Goal: Transaction & Acquisition: Purchase product/service

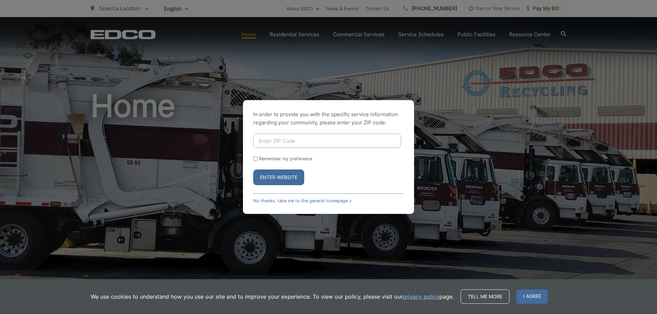
click at [290, 137] on input "Enter ZIP Code" at bounding box center [327, 141] width 148 height 14
type input "92082"
click at [265, 158] on label "Remember my preference" at bounding box center [285, 158] width 53 height 5
click at [257, 158] on input "Remember my preference" at bounding box center [255, 159] width 4 height 4
checkbox input "true"
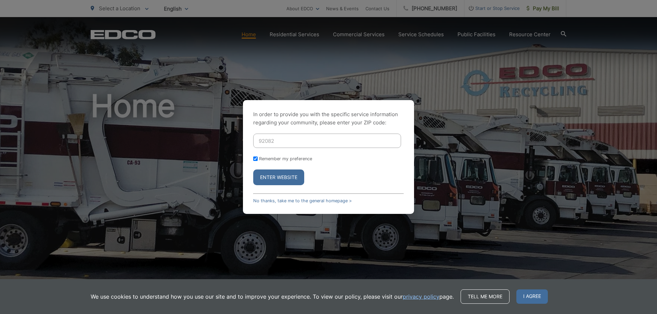
click at [274, 177] on button "Enter Website" at bounding box center [278, 178] width 51 height 16
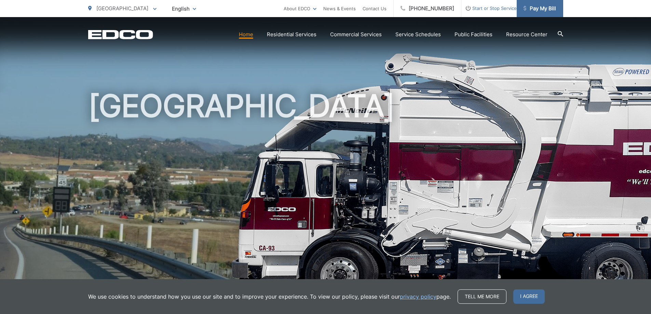
click at [534, 7] on span "Pay My Bill" at bounding box center [540, 8] width 32 height 8
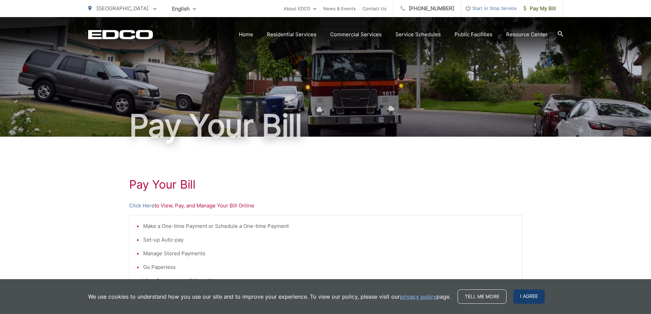
click at [531, 300] on span "I agree" at bounding box center [529, 297] width 31 height 14
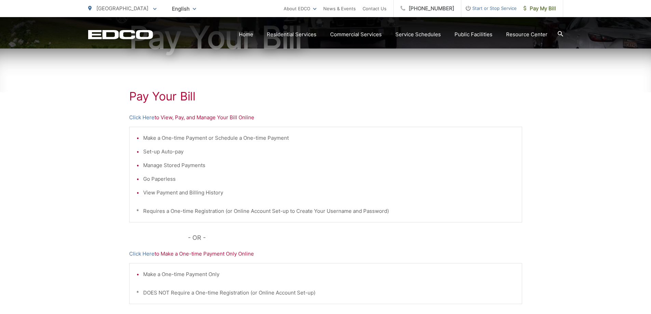
scroll to position [103, 0]
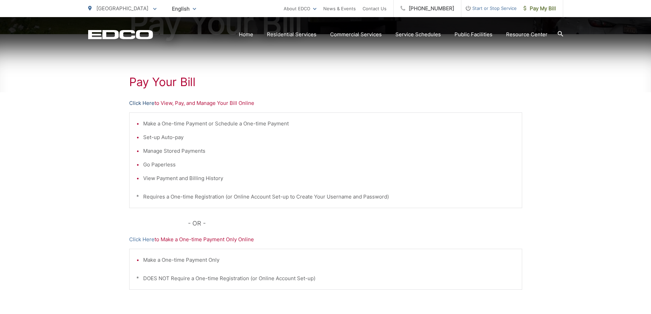
click at [135, 104] on link "Click Here" at bounding box center [141, 103] width 25 height 8
